Goal: Navigation & Orientation: Find specific page/section

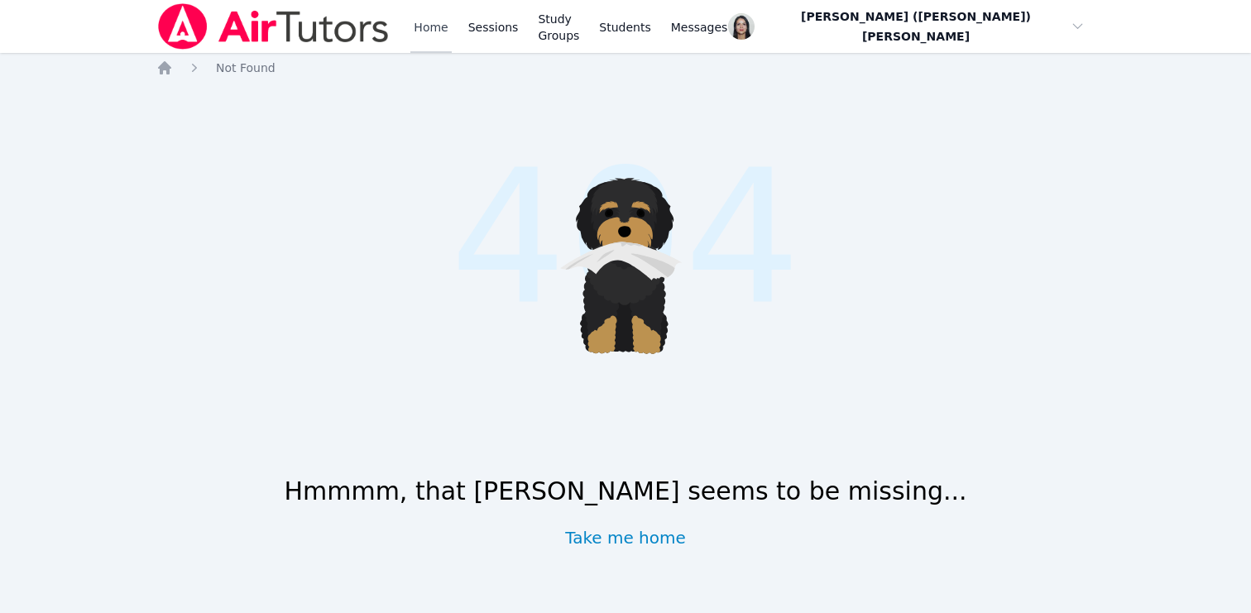
click at [441, 27] on link "Home" at bounding box center [430, 26] width 41 height 53
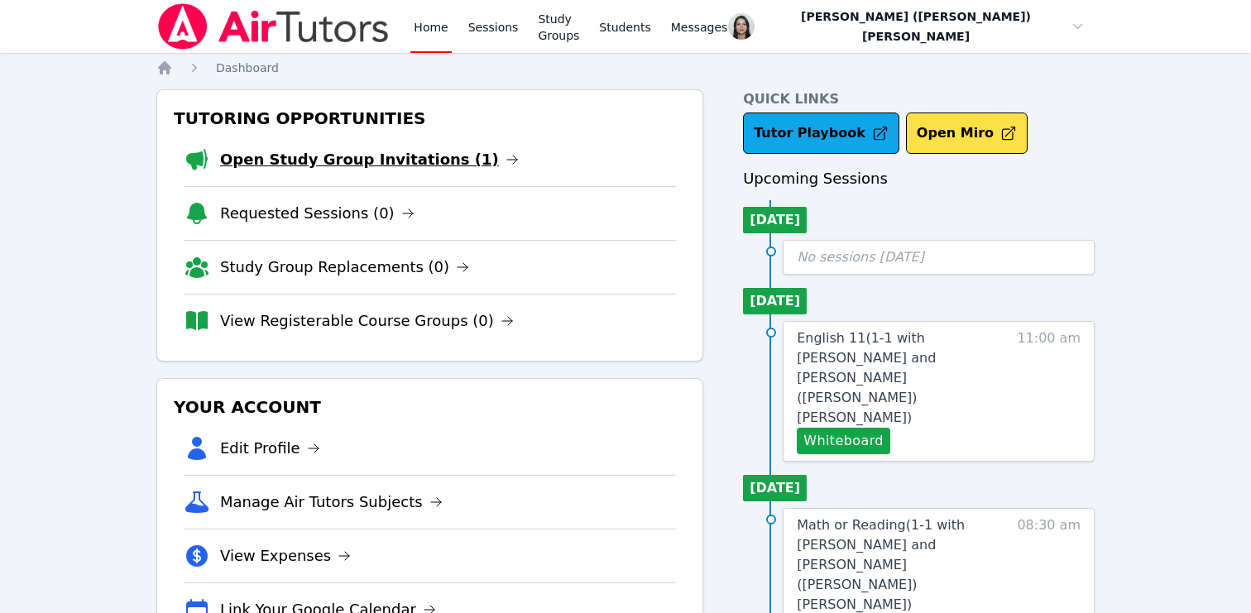
click at [363, 154] on link "Open Study Group Invitations (1)" at bounding box center [369, 159] width 299 height 23
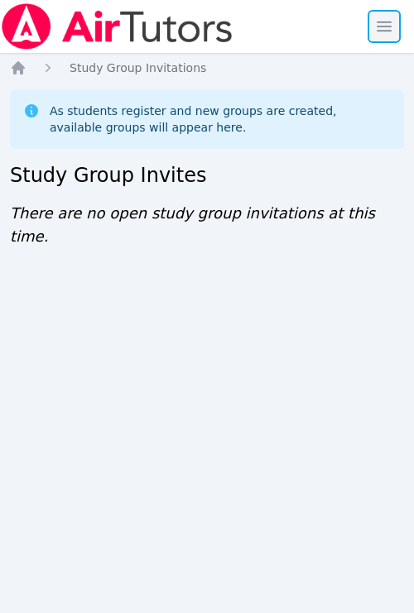
click at [379, 26] on span "button" at bounding box center [384, 26] width 36 height 36
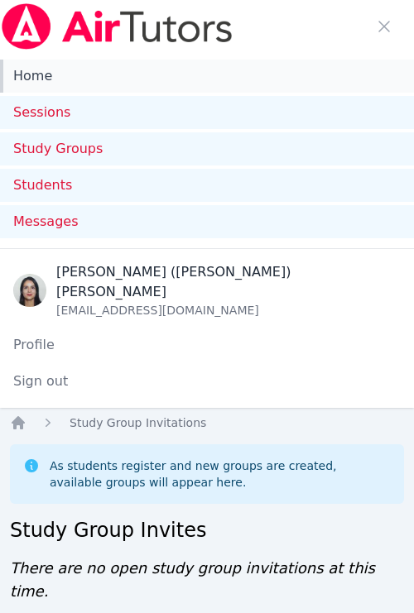
click at [50, 79] on link "Home" at bounding box center [207, 76] width 414 height 33
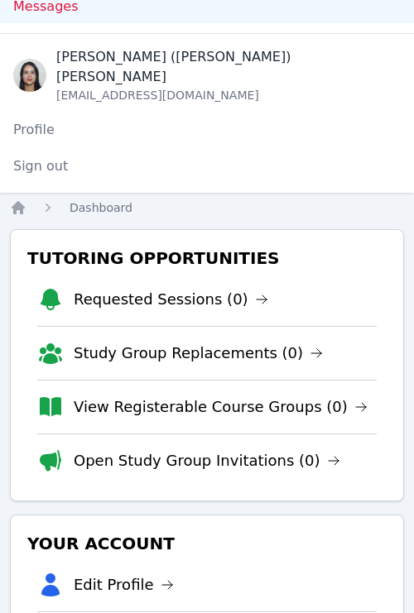
scroll to position [221, 0]
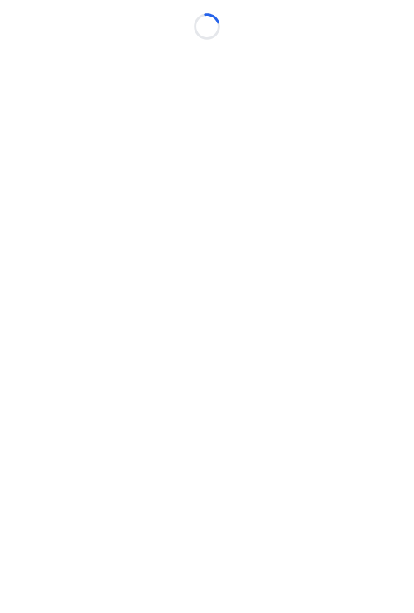
click at [169, 427] on body "Loading..." at bounding box center [207, 306] width 414 height 613
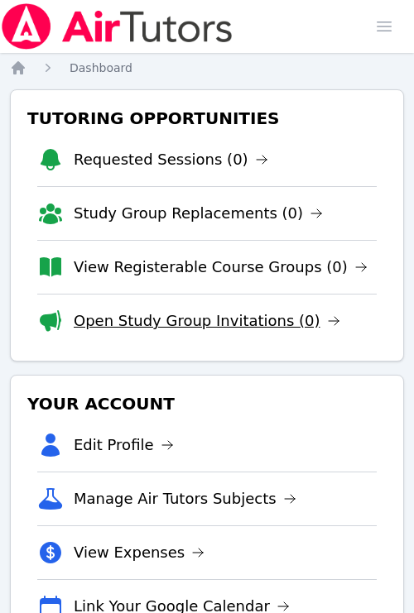
click at [199, 321] on link "Open Study Group Invitations (0)" at bounding box center [207, 320] width 266 height 23
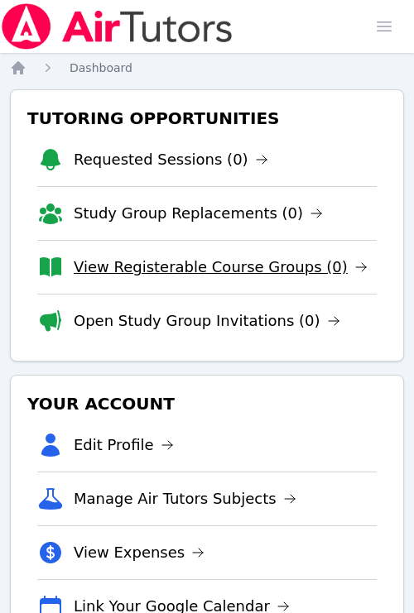
click at [141, 257] on link "View Registerable Course Groups (0)" at bounding box center [221, 267] width 294 height 23
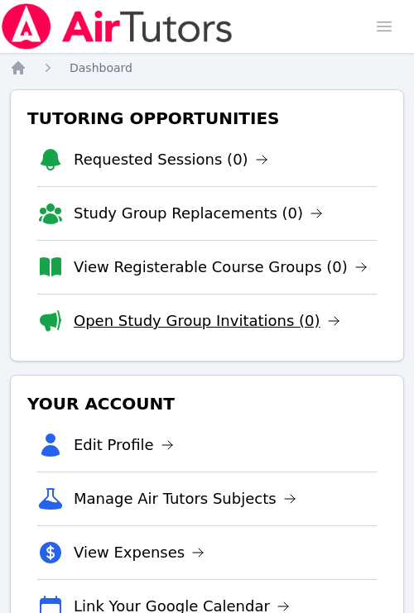
click at [157, 318] on link "Open Study Group Invitations (0)" at bounding box center [207, 320] width 266 height 23
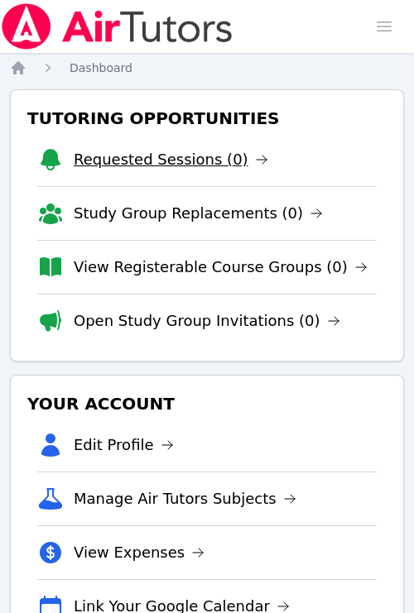
click at [171, 154] on link "Requested Sessions (0)" at bounding box center [171, 159] width 194 height 23
click at [113, 541] on link "View Expenses" at bounding box center [139, 552] width 131 height 23
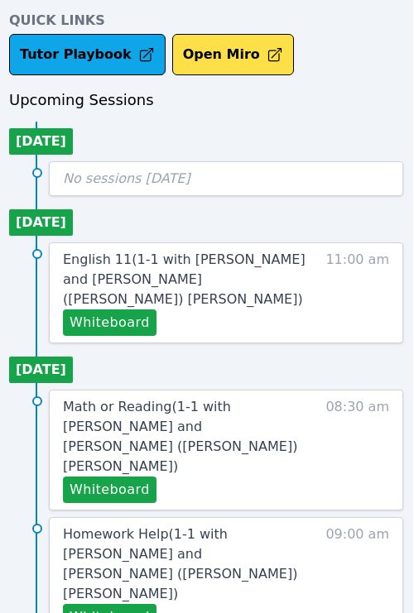
scroll to position [651, 1]
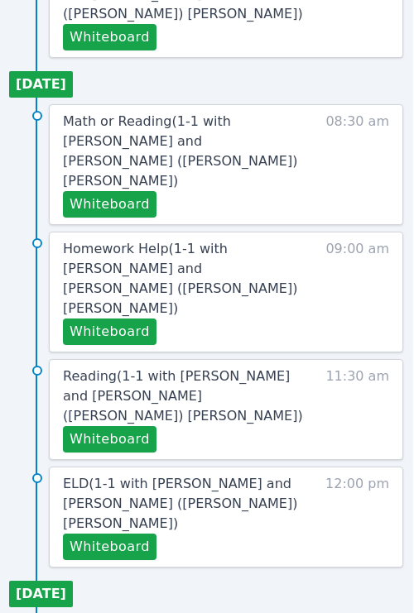
scroll to position [974, 1]
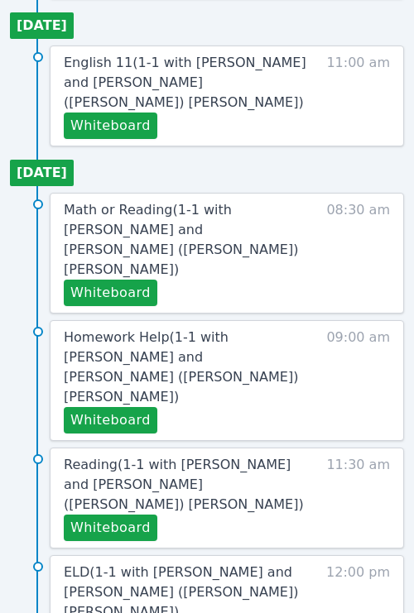
scroll to position [867, 0]
